Goal: Obtain resource: Download file/media

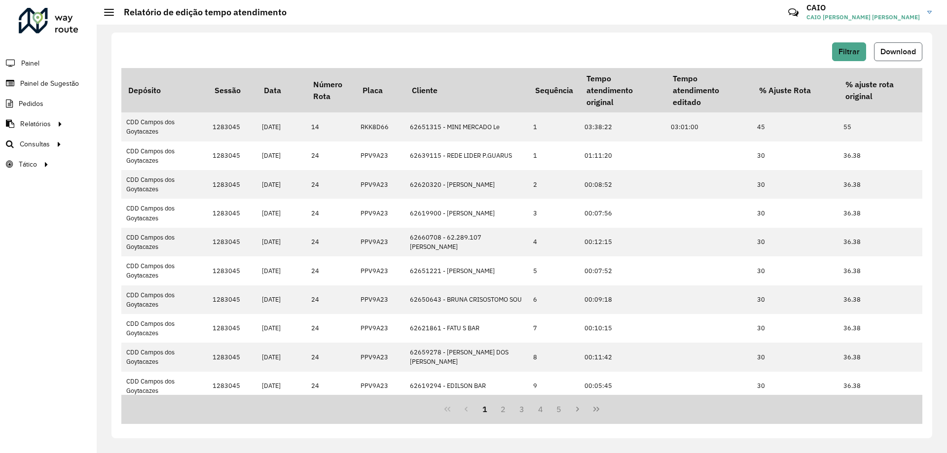
click at [895, 54] on span "Download" at bounding box center [899, 51] width 36 height 8
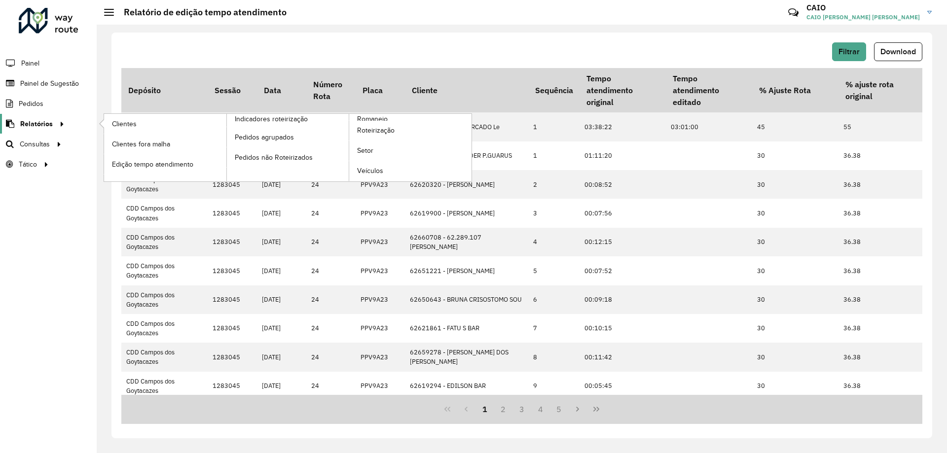
click at [53, 122] on div at bounding box center [60, 124] width 15 height 10
click at [130, 129] on span "Clientes" at bounding box center [125, 124] width 27 height 10
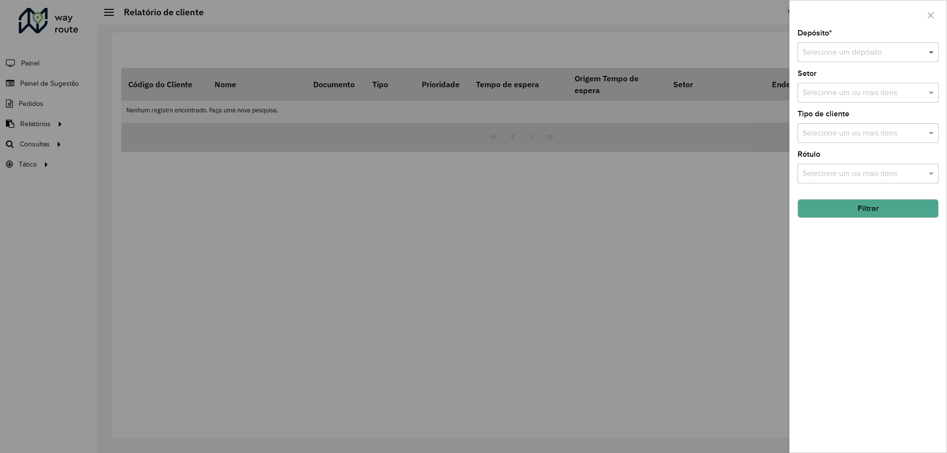
click at [933, 51] on span at bounding box center [932, 52] width 12 height 12
click at [721, 193] on div at bounding box center [473, 226] width 947 height 453
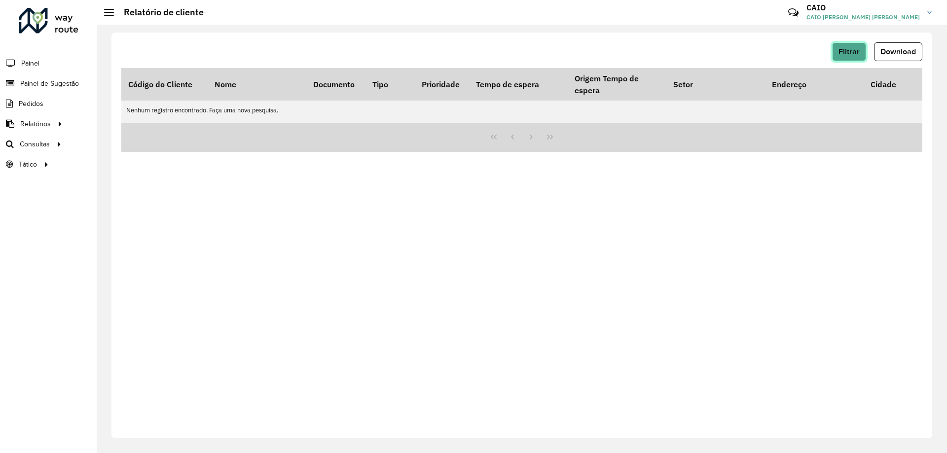
click at [853, 53] on span "Filtrar" at bounding box center [849, 51] width 21 height 8
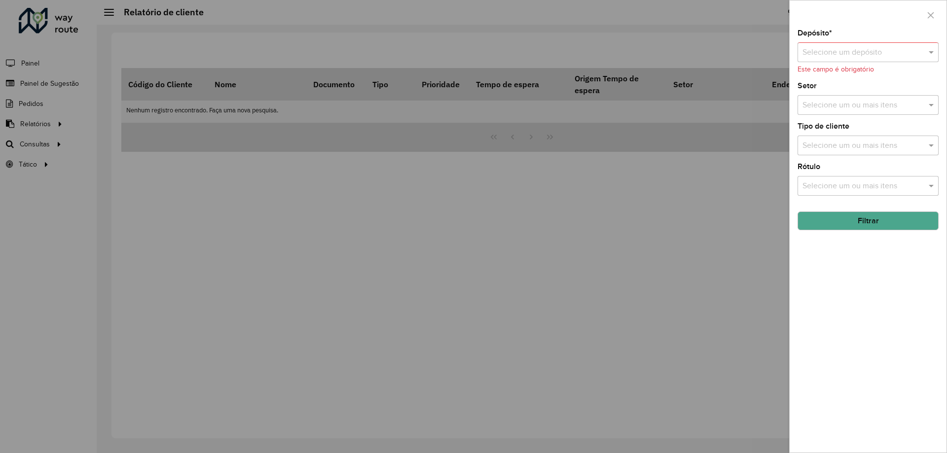
click at [879, 224] on button "Filtrar" at bounding box center [868, 221] width 141 height 19
click at [880, 55] on input "text" at bounding box center [858, 53] width 111 height 12
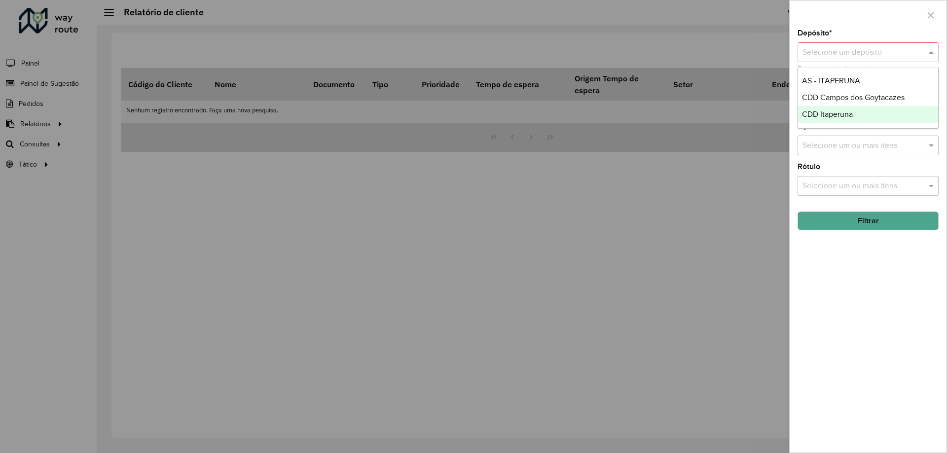
click at [850, 112] on span "CDD Itaperuna" at bounding box center [827, 114] width 51 height 8
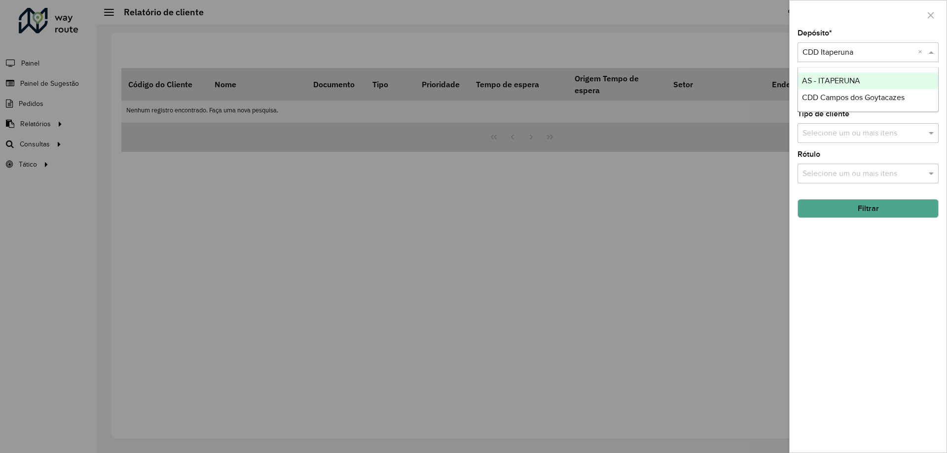
click at [928, 53] on span at bounding box center [932, 52] width 12 height 12
click at [870, 98] on span "CDD Campos dos Goytacazes" at bounding box center [853, 97] width 103 height 8
click at [932, 50] on span at bounding box center [932, 52] width 12 height 12
click at [845, 95] on span "CDD Itaperuna" at bounding box center [827, 97] width 51 height 8
click at [859, 212] on button "Filtrar" at bounding box center [868, 208] width 141 height 19
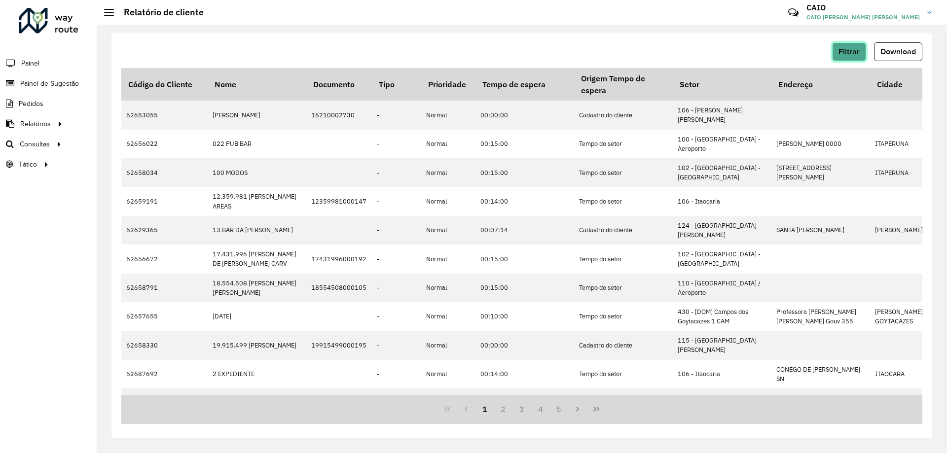
click at [852, 52] on span "Filtrar" at bounding box center [849, 51] width 21 height 8
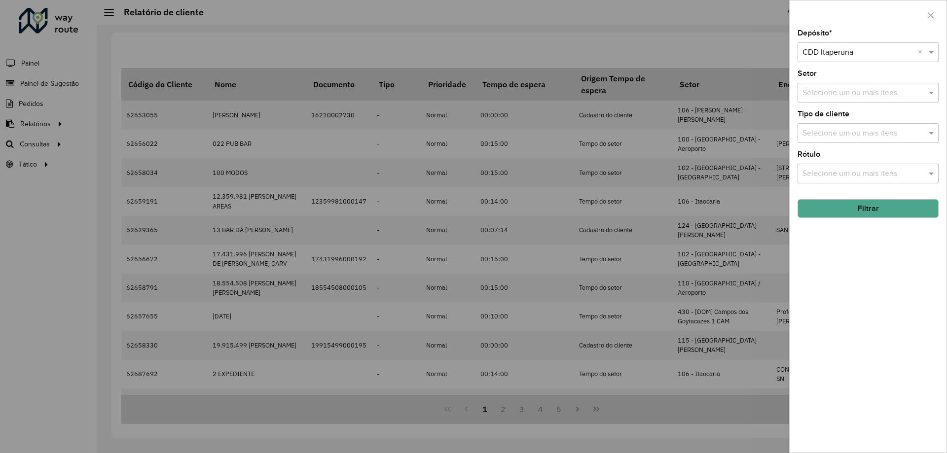
click at [733, 47] on div at bounding box center [473, 226] width 947 height 453
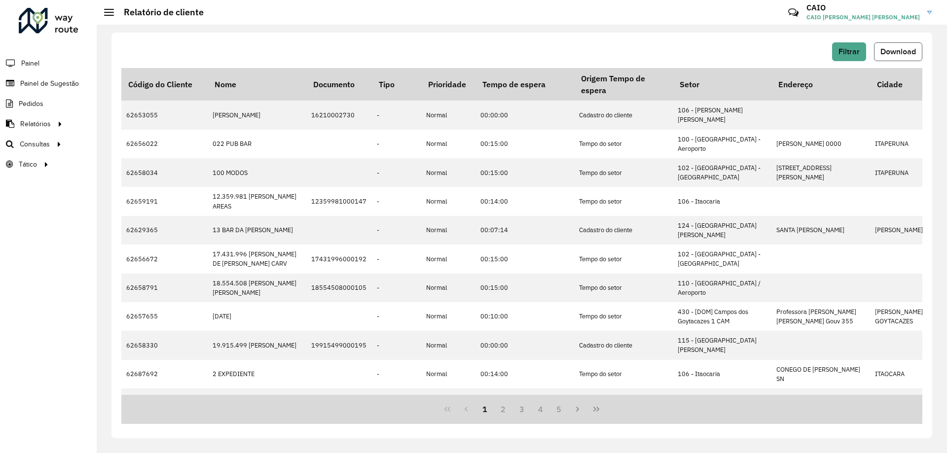
click at [909, 49] on span "Download" at bounding box center [899, 51] width 36 height 8
click at [910, 50] on span "Download" at bounding box center [899, 51] width 36 height 8
